Goal: Task Accomplishment & Management: Complete application form

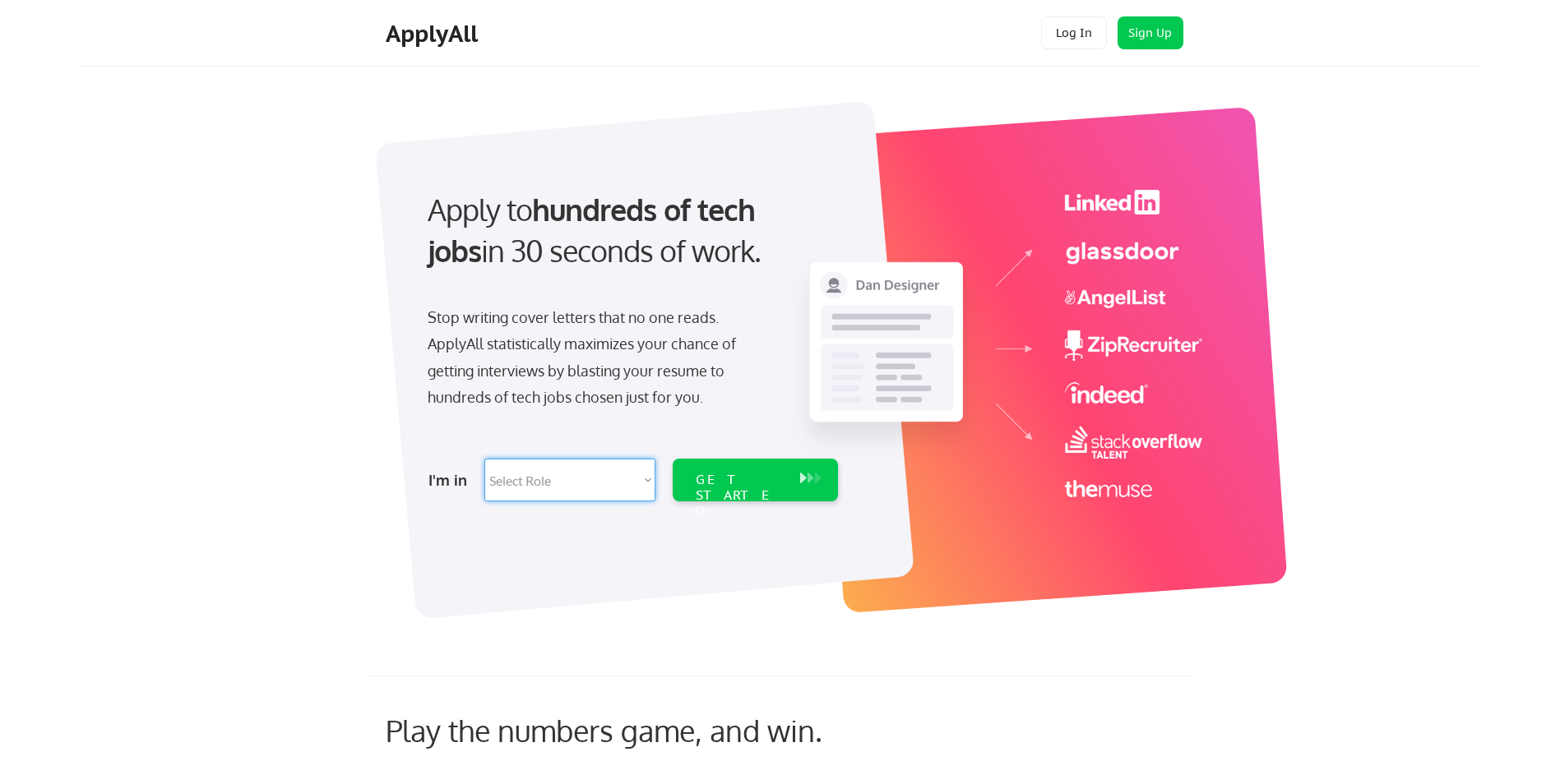
click at [579, 481] on select "Select Role Software Engineering Product Management Customer Success Sales UI/U…" at bounding box center [570, 480] width 171 height 43
select select ""it_security""
click at [485, 459] on select "Select Role Software Engineering Product Management Customer Success Sales UI/U…" at bounding box center [570, 480] width 171 height 43
select select ""it_security""
click at [716, 478] on div "GET STARTED" at bounding box center [739, 496] width 88 height 48
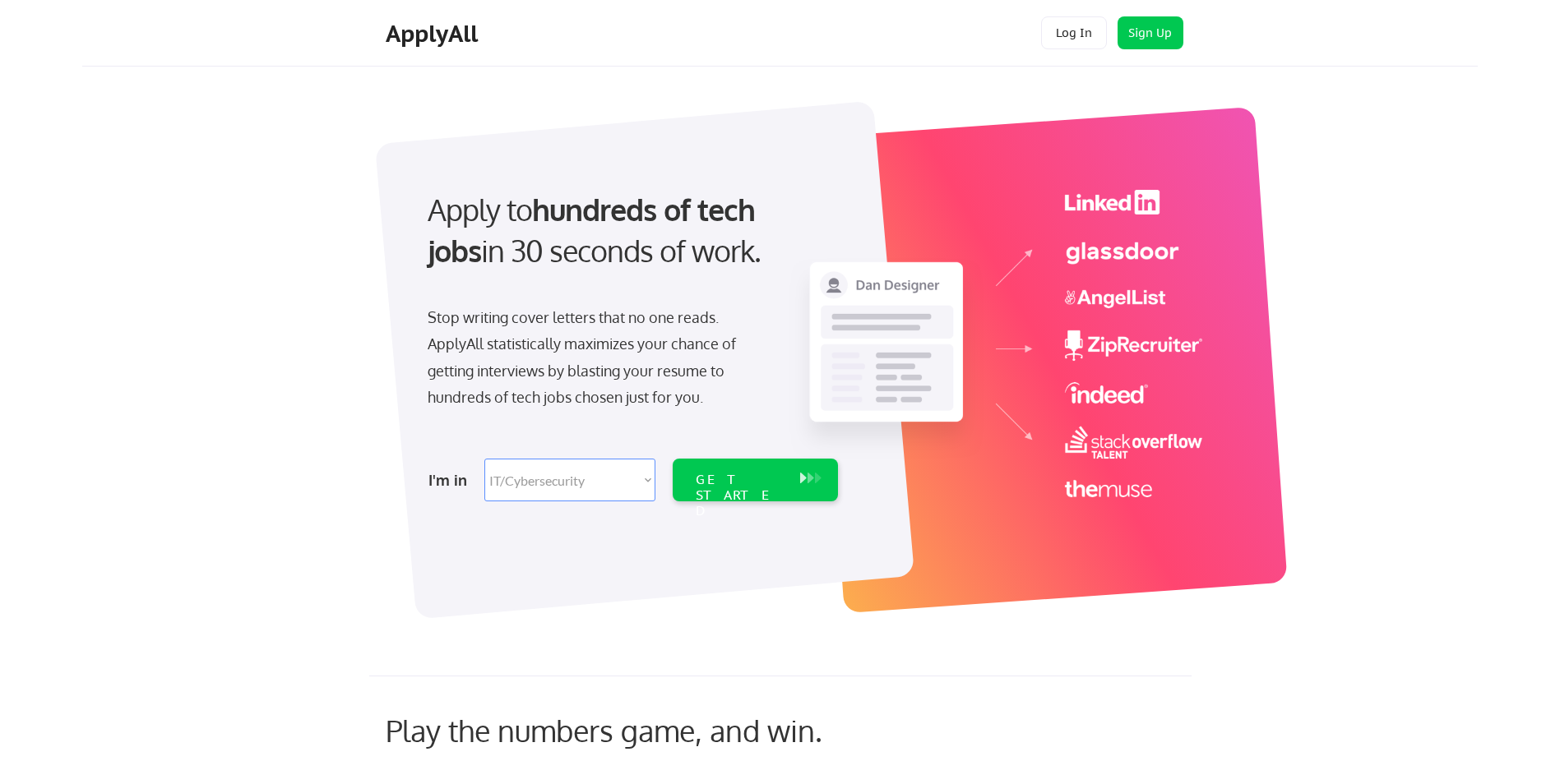
select select ""it_security""
